Goal: Task Accomplishment & Management: Manage account settings

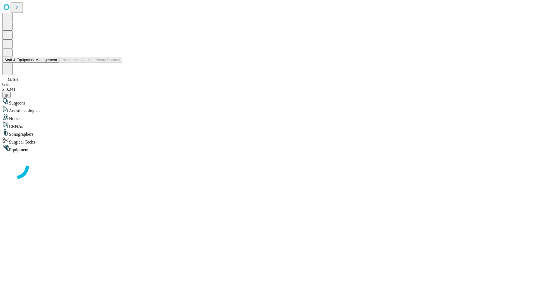
click at [53, 63] on button "Staff & Equipment Management" at bounding box center [30, 60] width 57 height 6
